Goal: Check status: Check status

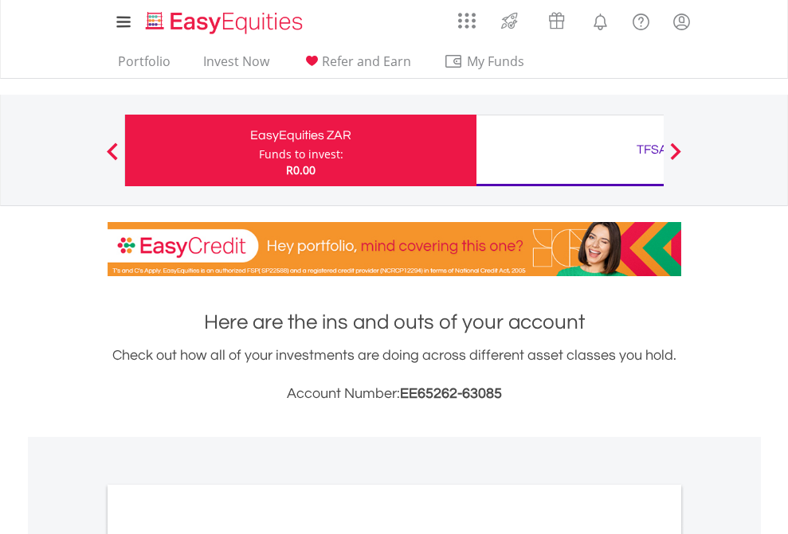
click at [259, 151] on div "Funds to invest:" at bounding box center [301, 155] width 84 height 16
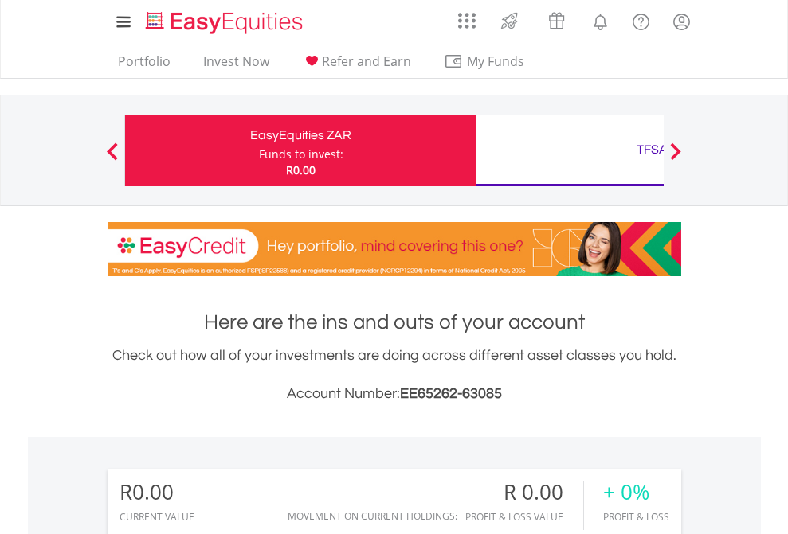
scroll to position [153, 250]
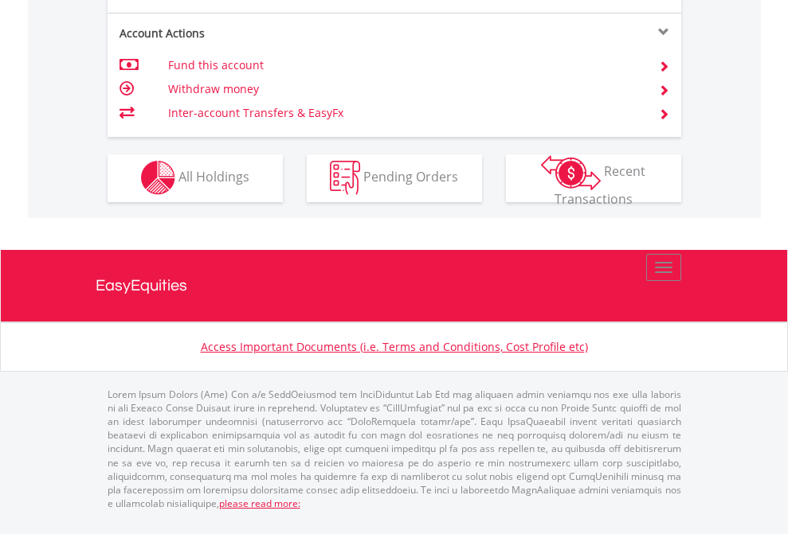
scroll to position [1489, 0]
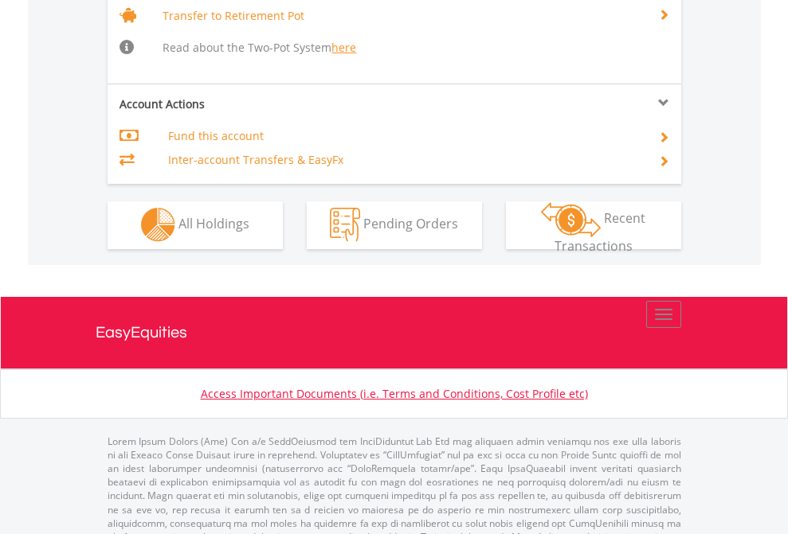
scroll to position [1582, 0]
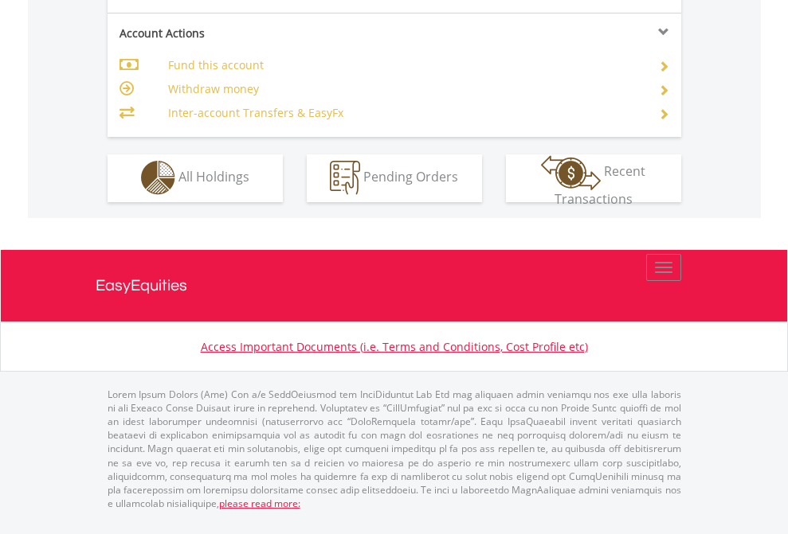
scroll to position [1489, 0]
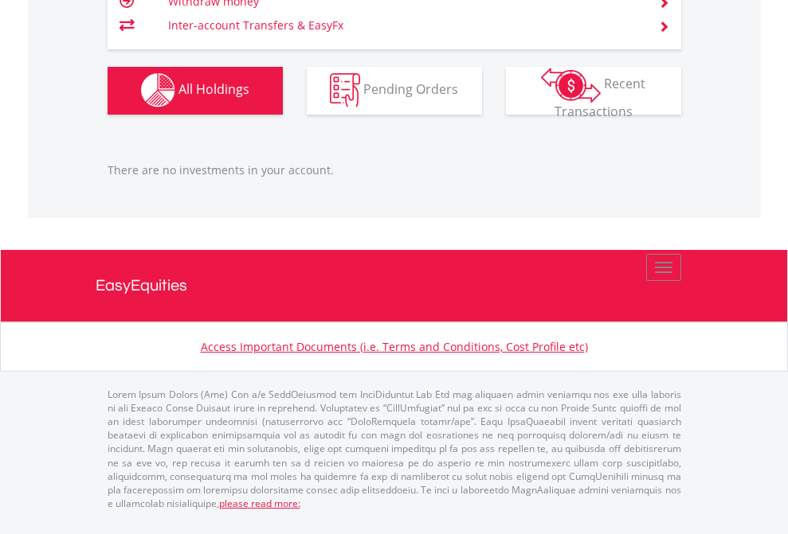
scroll to position [153, 250]
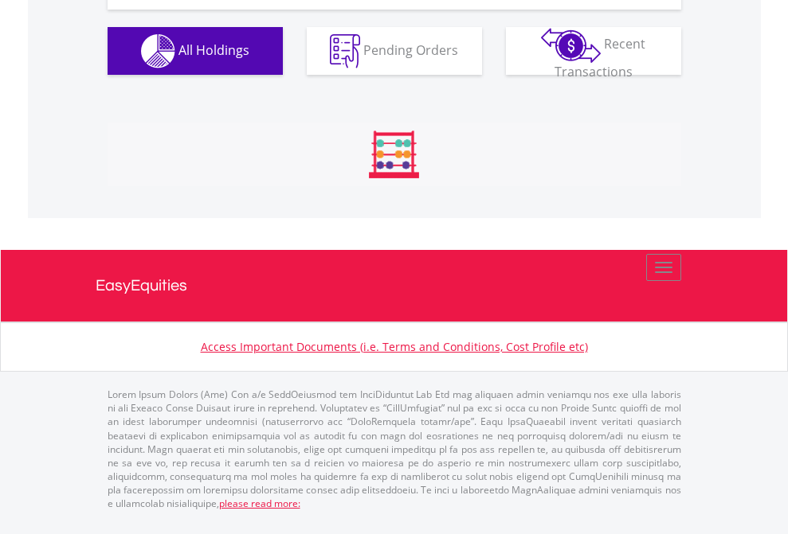
scroll to position [153, 250]
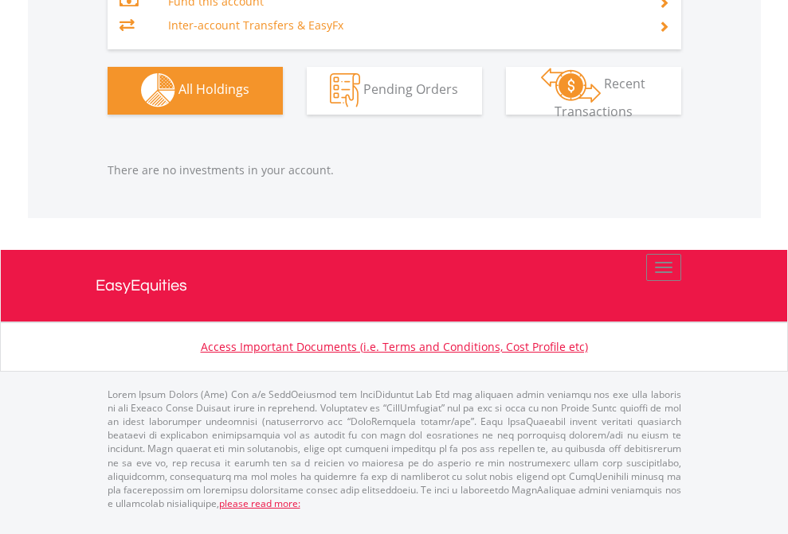
scroll to position [153, 250]
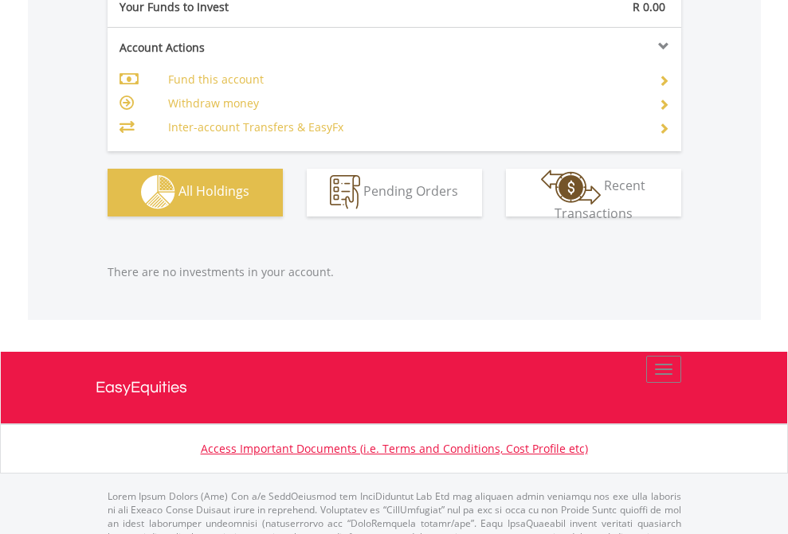
scroll to position [1577, 0]
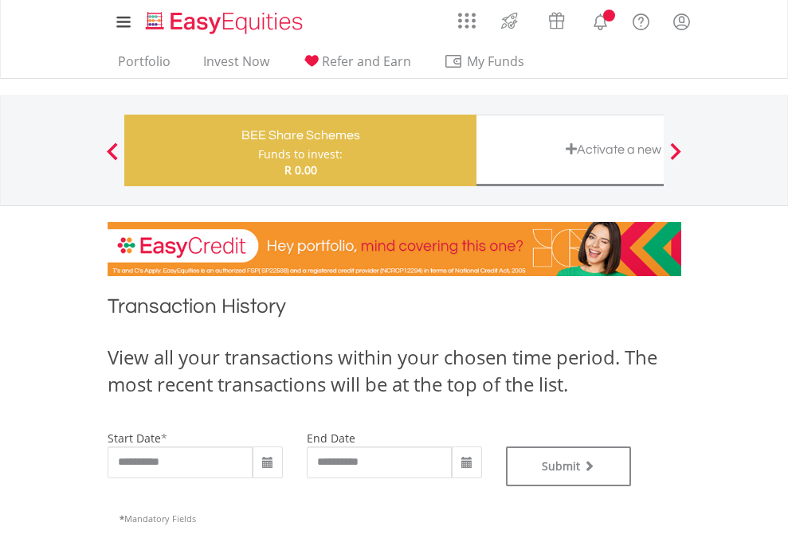
type input "**********"
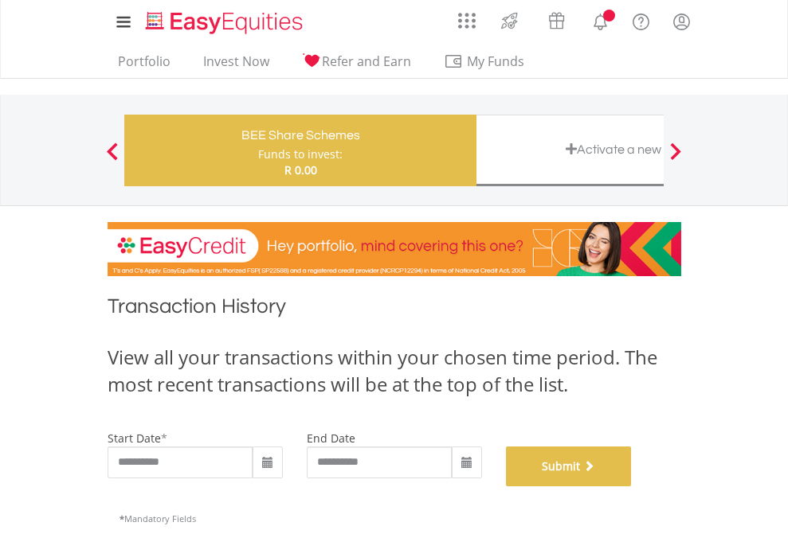
click at [631, 487] on button "Submit" at bounding box center [569, 467] width 126 height 40
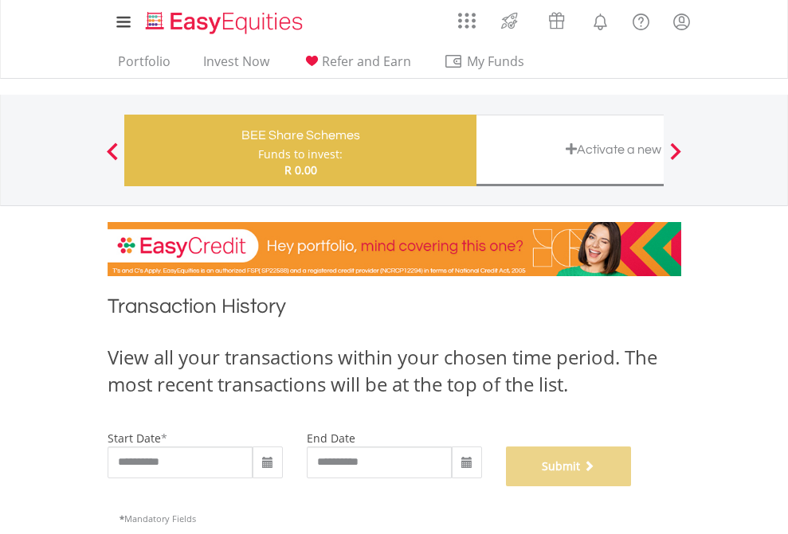
scroll to position [646, 0]
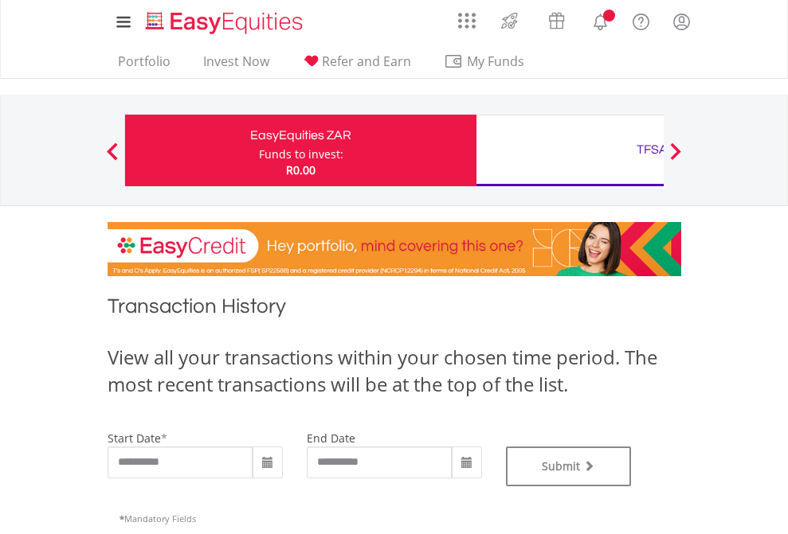
click at [569, 151] on div "TFSA" at bounding box center [652, 150] width 332 height 22
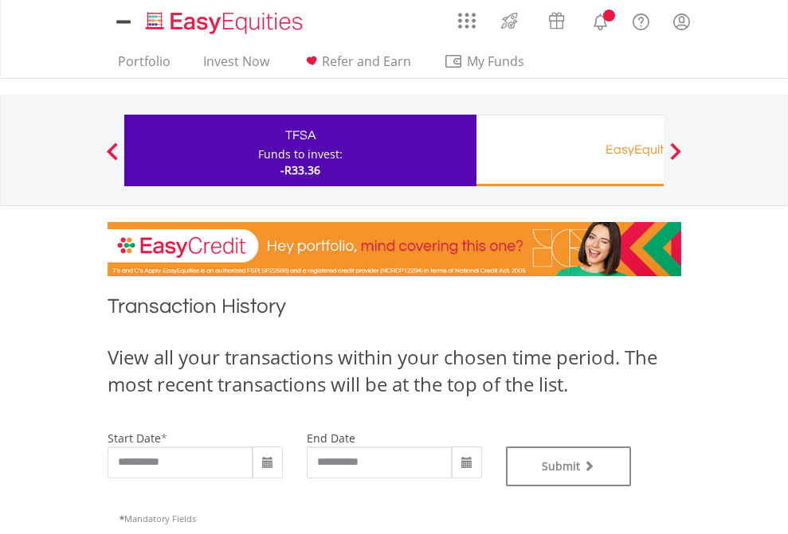
type input "**********"
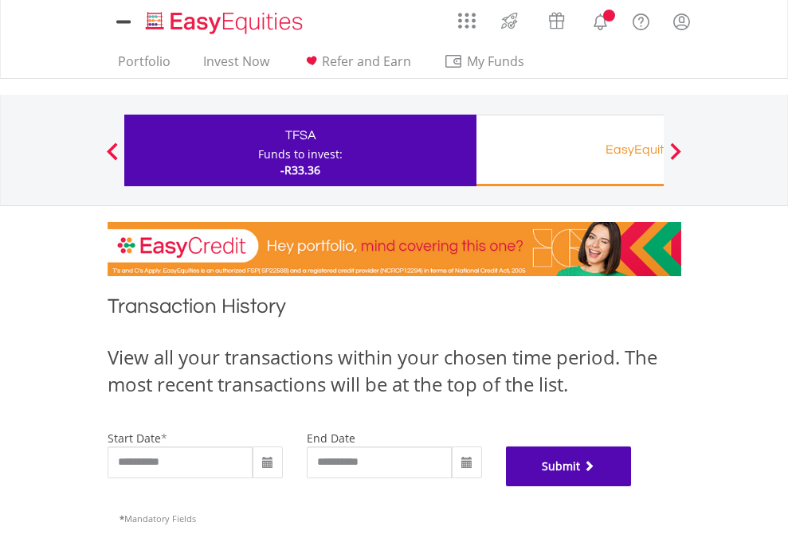
click at [631, 487] on button "Submit" at bounding box center [569, 467] width 126 height 40
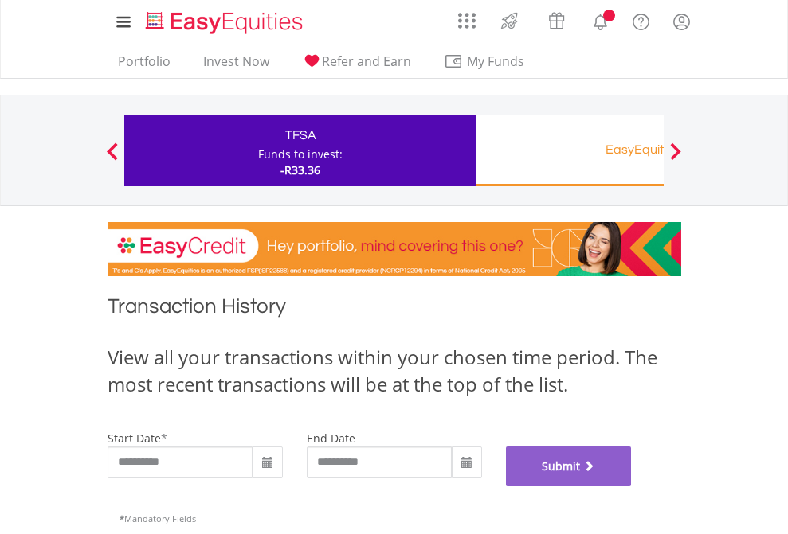
scroll to position [646, 0]
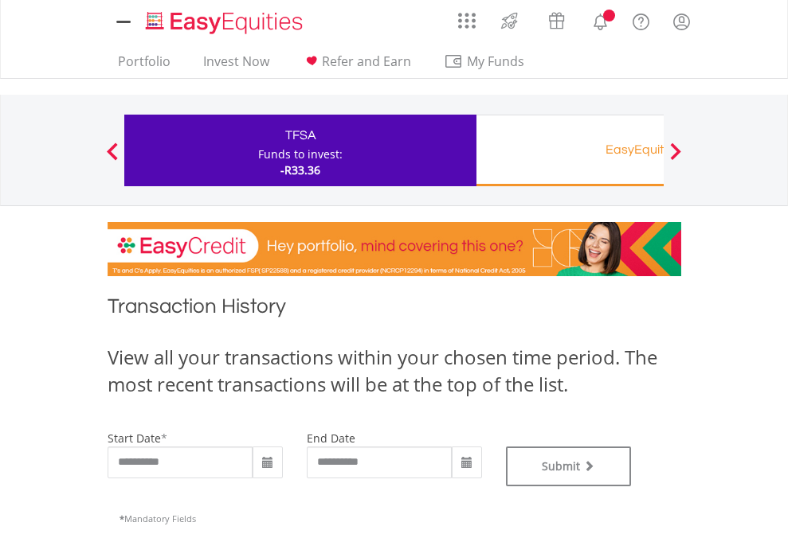
click at [569, 151] on div "EasyEquities RA" at bounding box center [652, 150] width 332 height 22
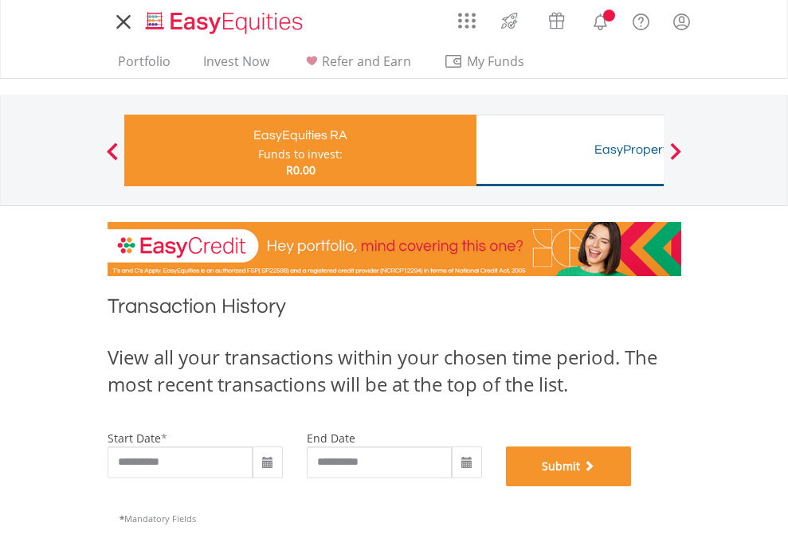
click at [631, 487] on button "Submit" at bounding box center [569, 467] width 126 height 40
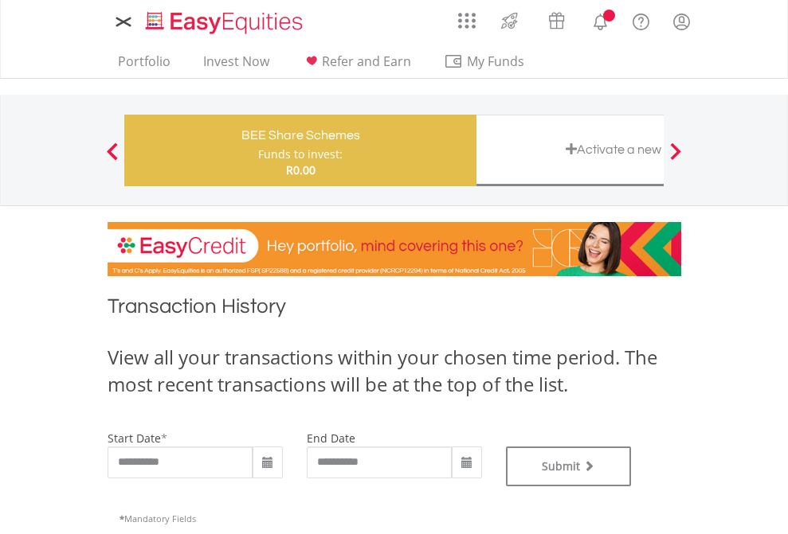
type input "**********"
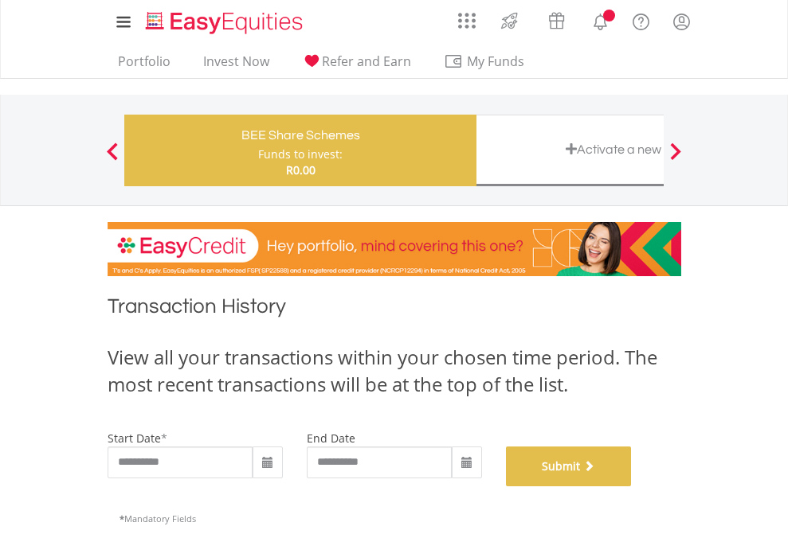
click at [631, 487] on button "Submit" at bounding box center [569, 467] width 126 height 40
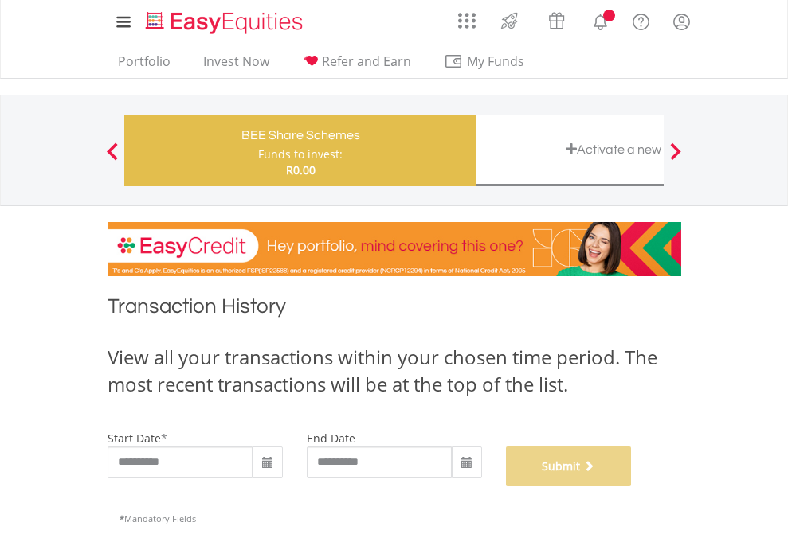
scroll to position [646, 0]
